Goal: Task Accomplishment & Management: Manage account settings

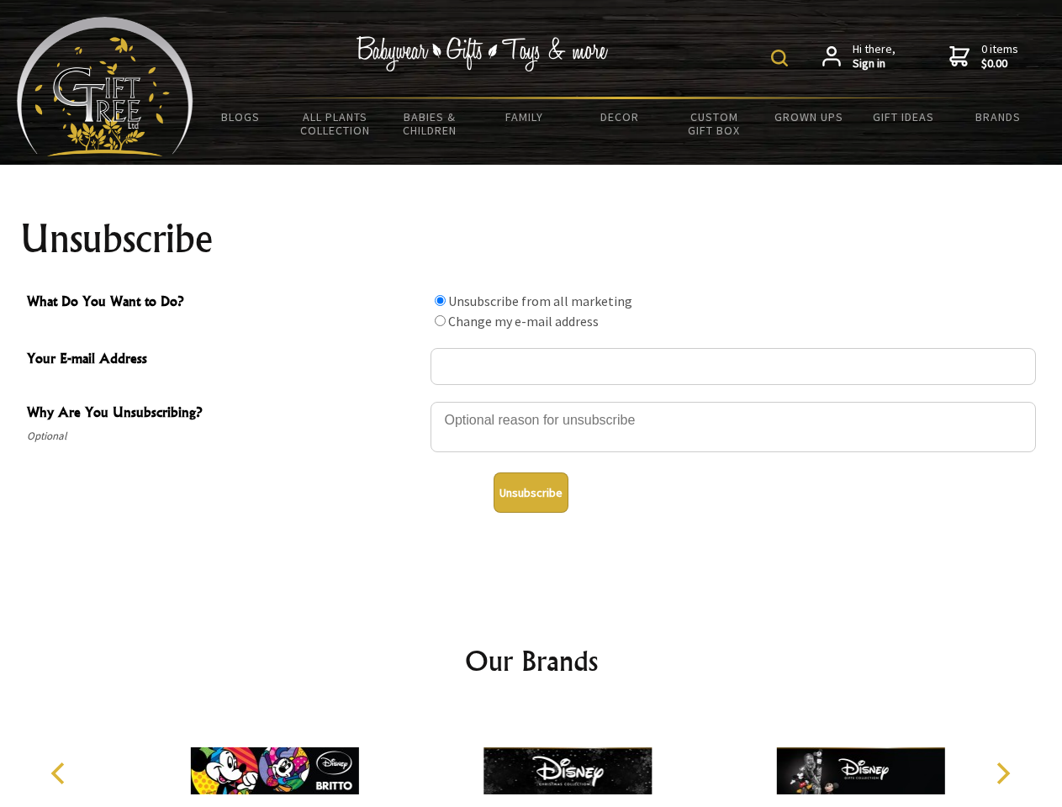
click at [782, 58] on img at bounding box center [779, 58] width 17 height 17
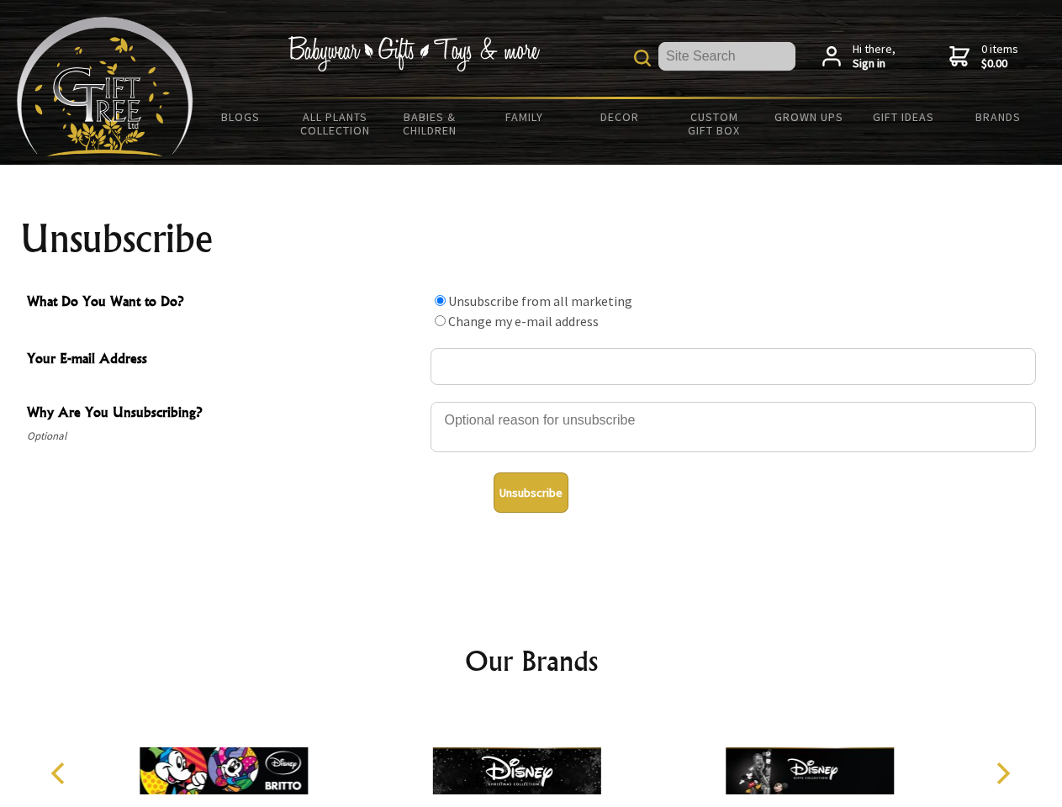
click at [531, 401] on div at bounding box center [732, 429] width 605 height 59
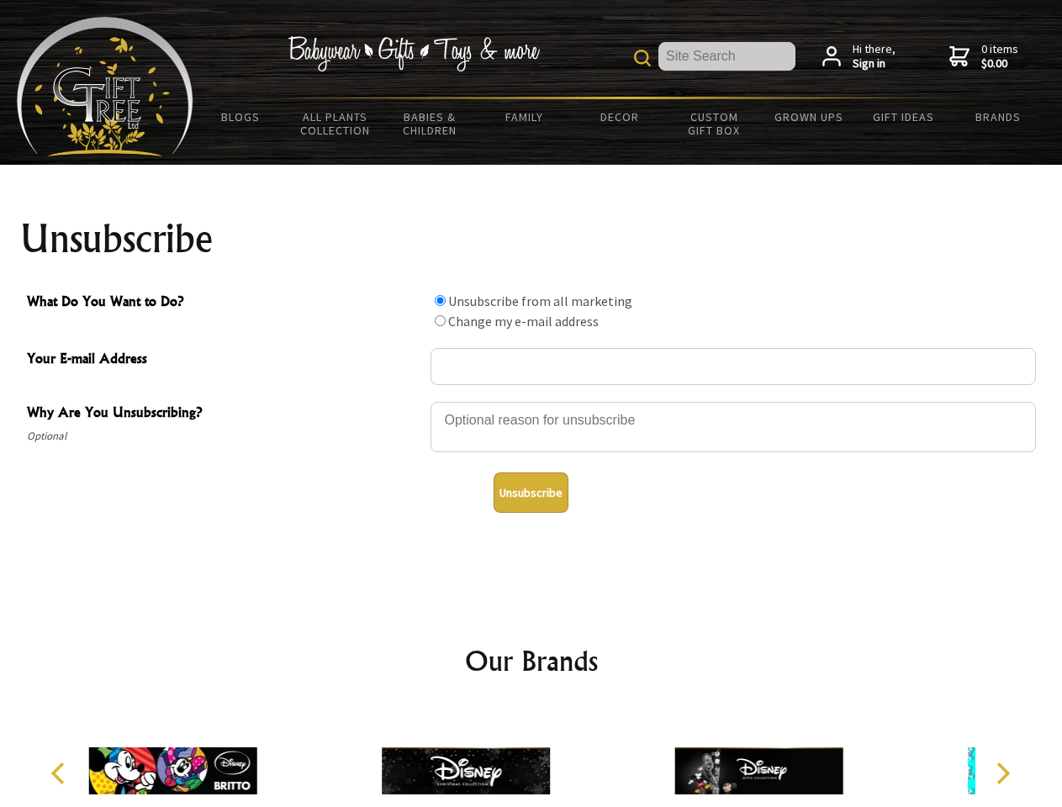
click at [440, 300] on input "What Do You Want to Do?" at bounding box center [440, 300] width 11 height 11
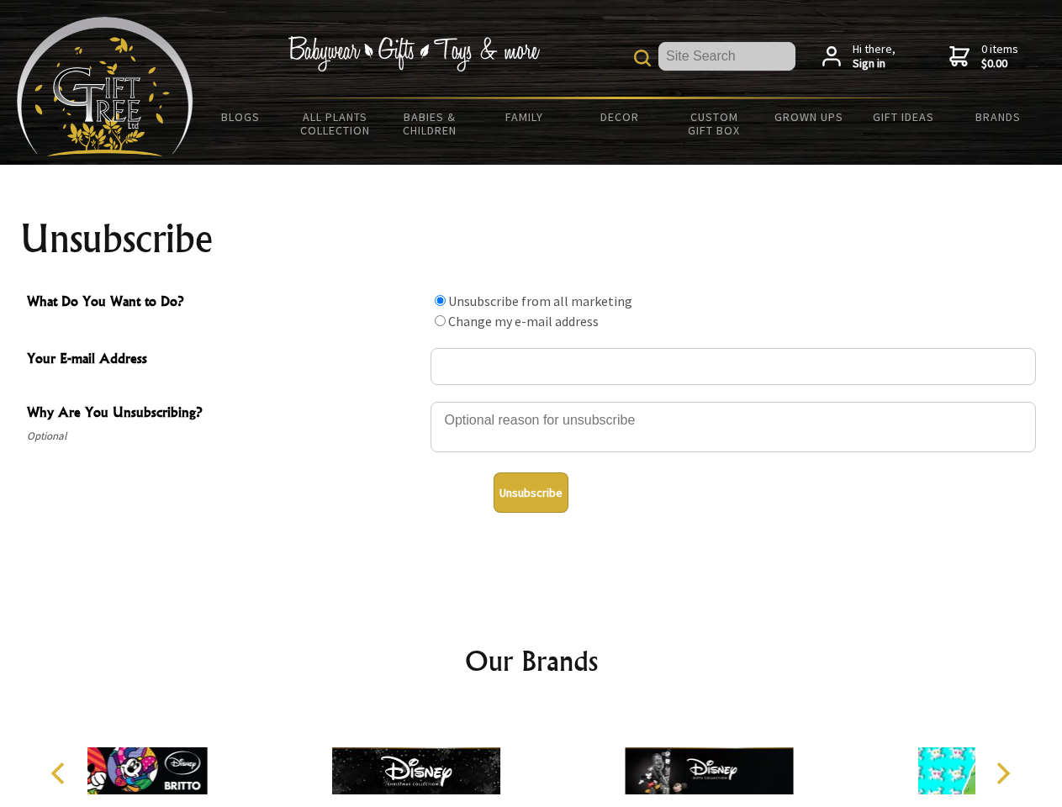
click at [440, 320] on input "What Do You Want to Do?" at bounding box center [440, 320] width 11 height 11
radio input "true"
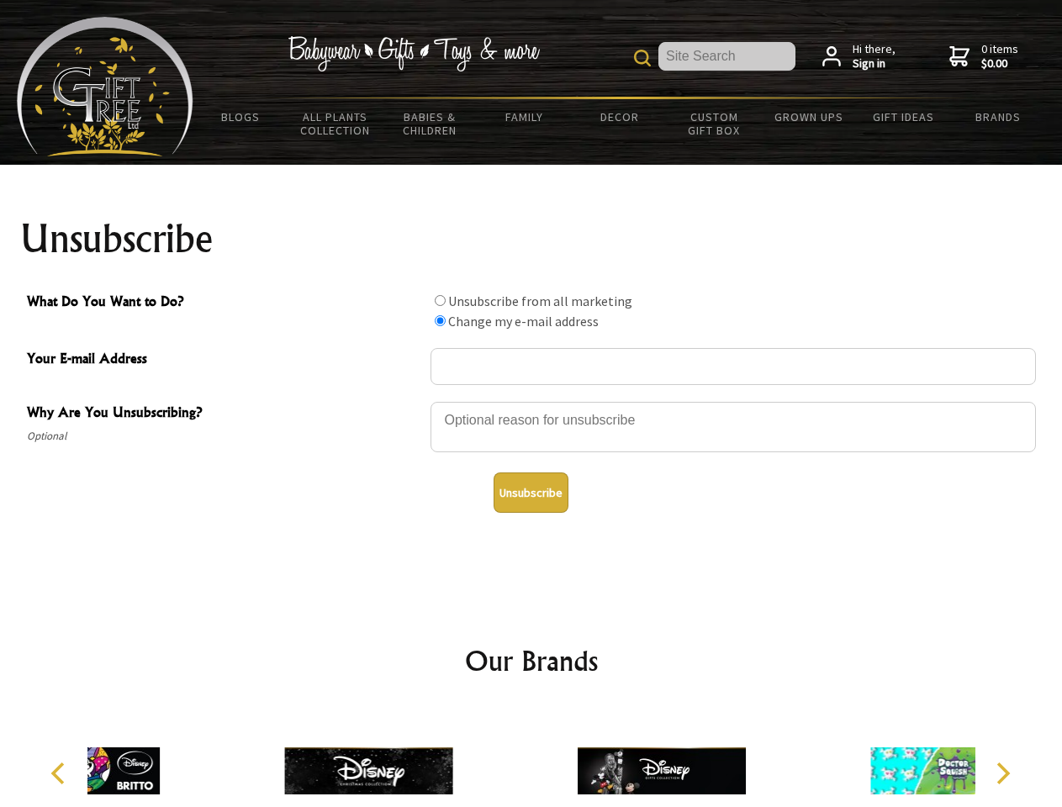
click at [531, 493] on button "Unsubscribe" at bounding box center [531, 493] width 75 height 40
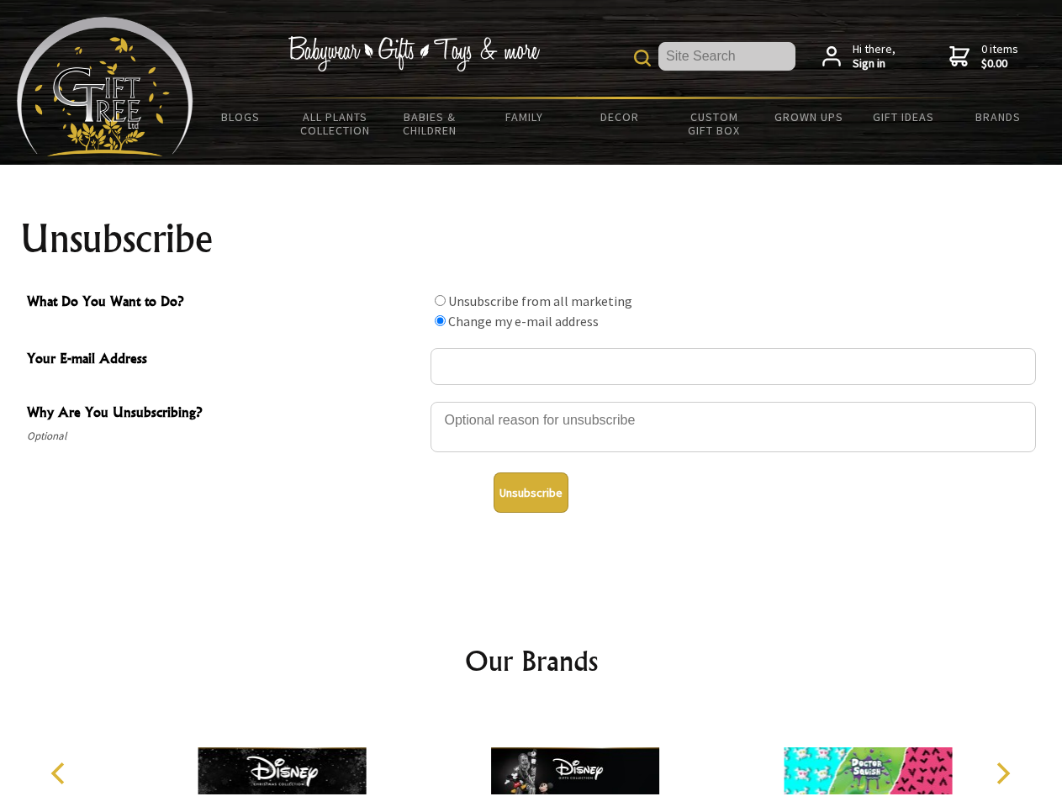
click at [531, 758] on img at bounding box center [575, 771] width 168 height 126
click at [61, 774] on icon "Previous" at bounding box center [60, 774] width 22 height 22
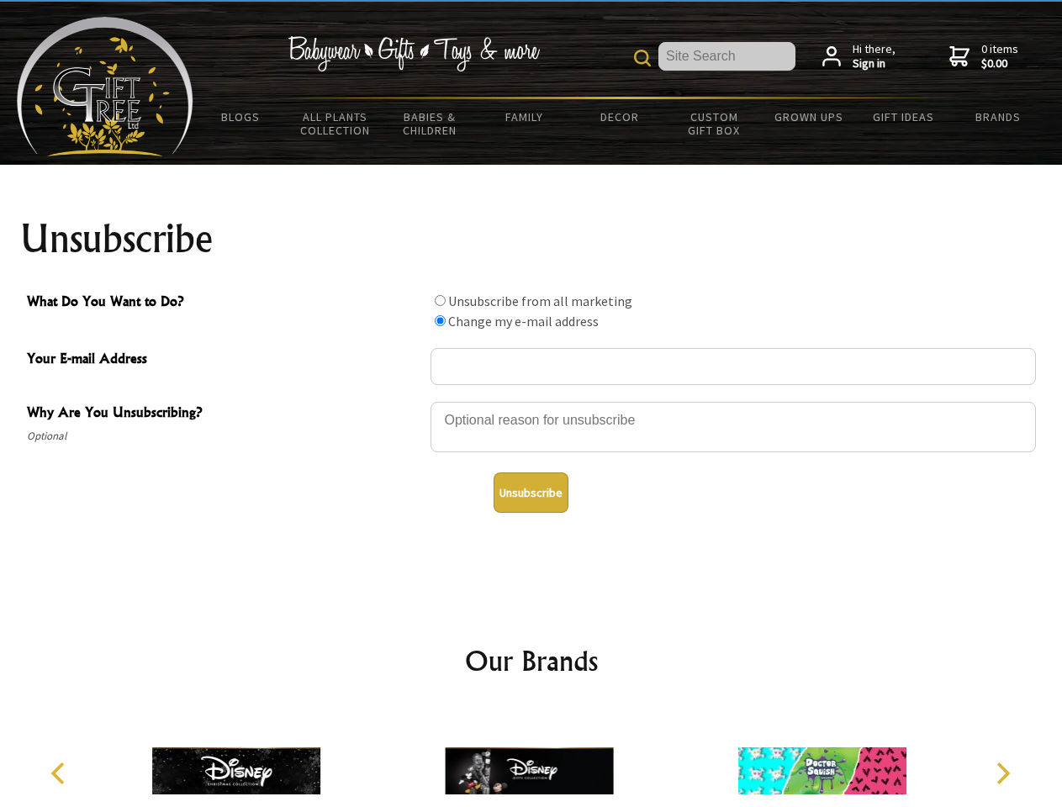
click at [1002, 774] on icon "Next" at bounding box center [1001, 774] width 22 height 22
